Goal: Transaction & Acquisition: Purchase product/service

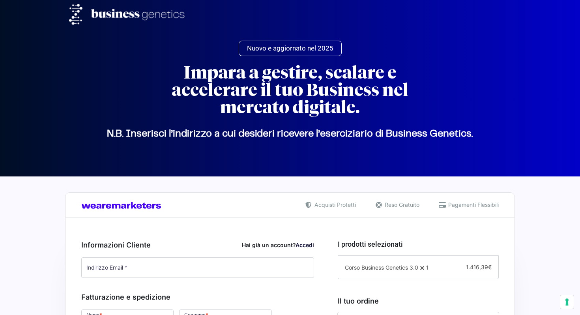
select select "IT"
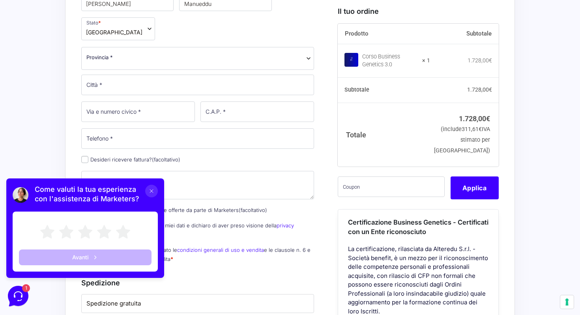
click at [387, 151] on th "Totale" at bounding box center [383, 134] width 93 height 63
click at [376, 196] on input "text" at bounding box center [390, 186] width 107 height 21
click at [464, 199] on button "Applica" at bounding box center [474, 187] width 48 height 23
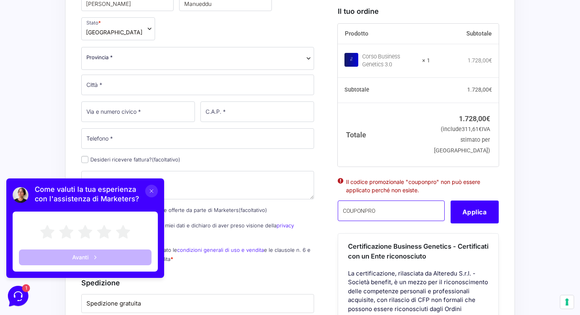
drag, startPoint x: 415, startPoint y: 222, endPoint x: 334, endPoint y: 219, distance: 80.5
click at [334, 219] on div "I prodotti selezionati Corso Business Genetics 3.0 1 − 1 + 1.416,39 € Il tuo or…" at bounding box center [415, 259] width 167 height 695
type input "KINGCOUPONPRO"
click at [492, 223] on button "Applica" at bounding box center [474, 211] width 48 height 23
drag, startPoint x: 391, startPoint y: 220, endPoint x: 320, endPoint y: 220, distance: 71.4
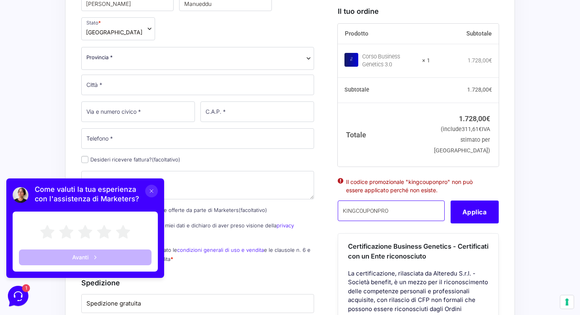
click at [320, 220] on form "Informazioni Cliente Hai già un account? Accedi Indirizzo Email * Password * Ac…" at bounding box center [289, 259] width 417 height 695
click at [465, 223] on button "Applica" at bounding box center [474, 211] width 48 height 23
click at [399, 221] on input "DARIO20" at bounding box center [390, 210] width 107 height 21
type input "VIGNALI20"
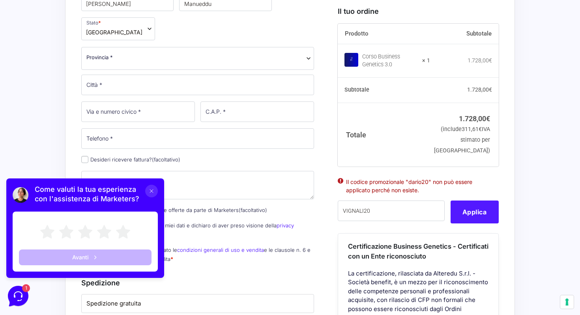
click at [482, 223] on button "Applica" at bounding box center [474, 211] width 48 height 23
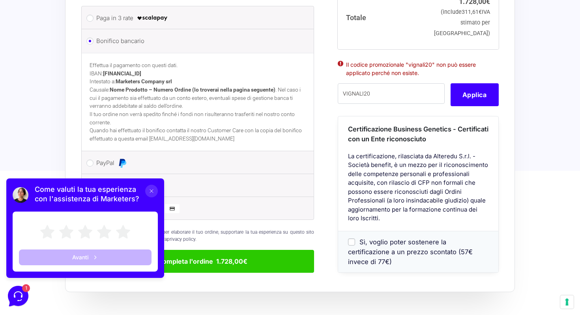
scroll to position [660, 0]
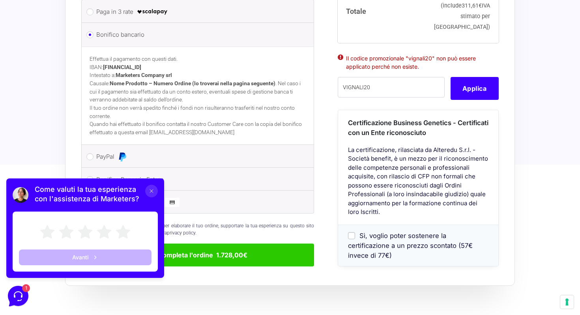
click at [151, 192] on icon at bounding box center [151, 191] width 6 height 6
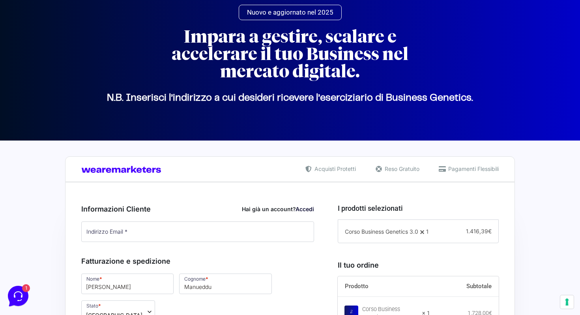
scroll to position [0, 0]
